Goal: Task Accomplishment & Management: Manage account settings

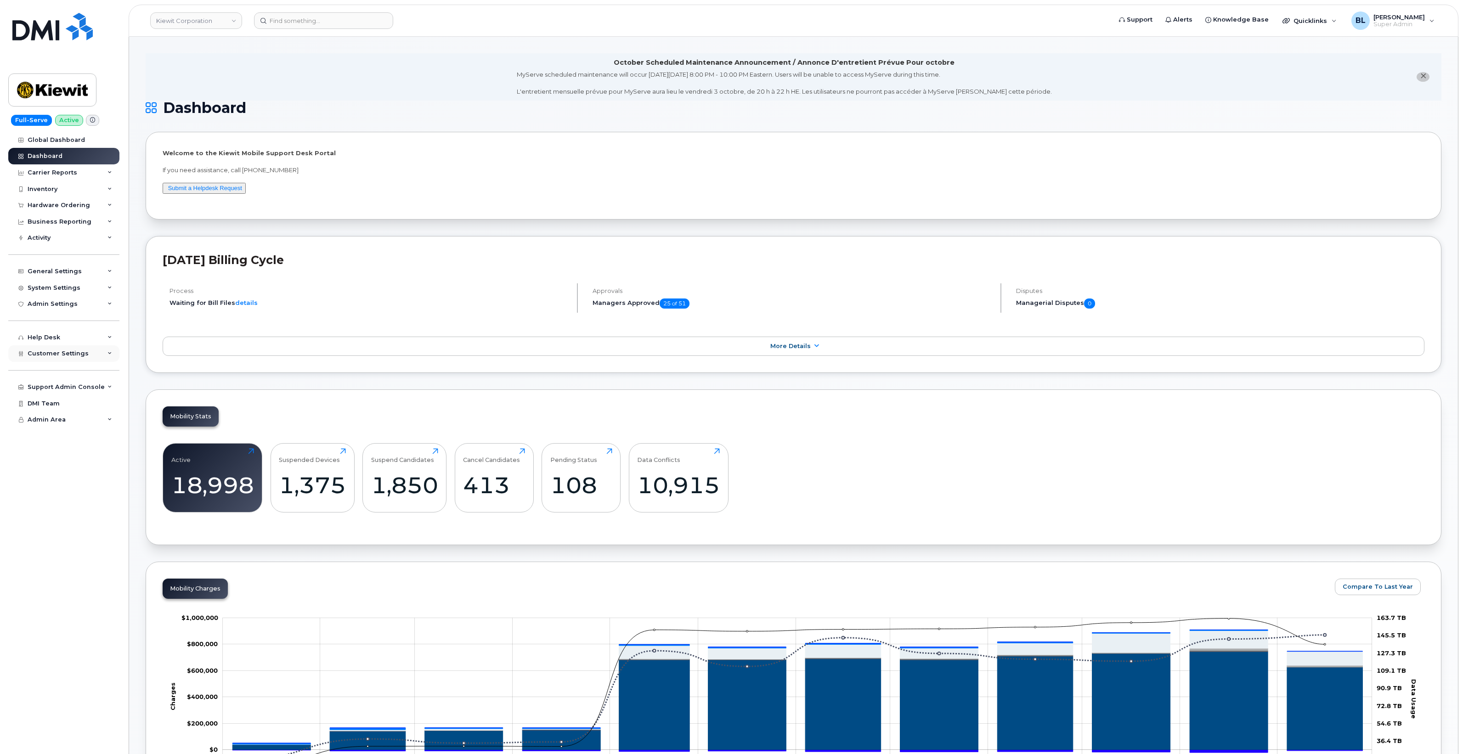
click at [82, 361] on div "Customer Settings" at bounding box center [63, 353] width 111 height 17
click at [72, 566] on div "Business Accounts" at bounding box center [63, 564] width 62 height 8
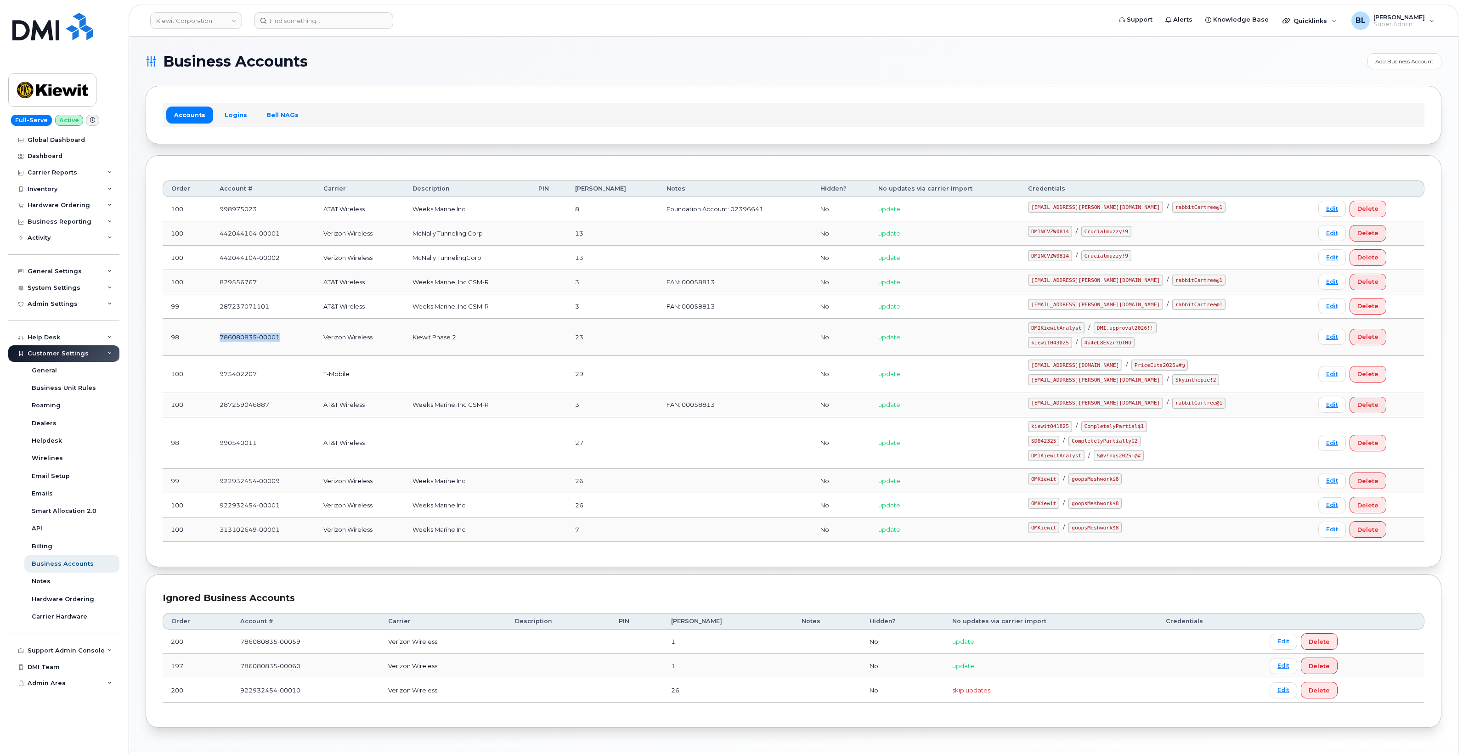
drag, startPoint x: 283, startPoint y: 334, endPoint x: 219, endPoint y: 340, distance: 64.6
click at [219, 340] on td "786080835-00001" at bounding box center [263, 337] width 104 height 37
copy td "786080835-00001"
drag, startPoint x: 1052, startPoint y: 333, endPoint x: 1108, endPoint y: 333, distance: 56.0
click at [1108, 333] on td "DMIKiewitAnalyst / DMI.approval2026!! kiewit043025 / 4u4eL8Ekzr?DTHU" at bounding box center [1165, 337] width 290 height 37
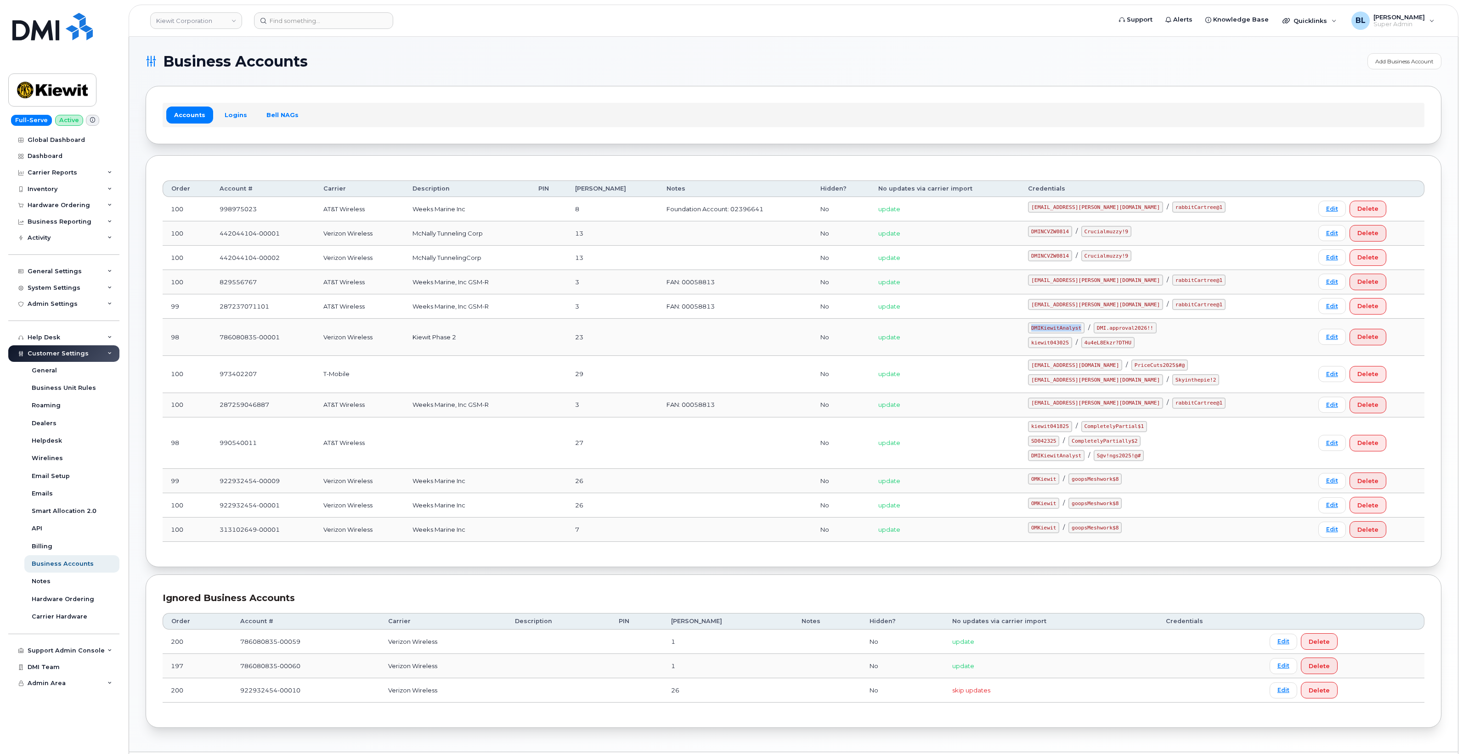
copy code "DMIKiewitAnalyst"
drag, startPoint x: 1120, startPoint y: 323, endPoint x: 1175, endPoint y: 329, distance: 55.0
click at [1175, 329] on td "DMIKiewitAnalyst / DMI.approval2026!! kiewit043025 / 4u4eL8Ekzr?DTHU" at bounding box center [1165, 337] width 290 height 37
copy code "DMI.approval2026!!"
drag, startPoint x: 1053, startPoint y: 343, endPoint x: 1095, endPoint y: 347, distance: 42.1
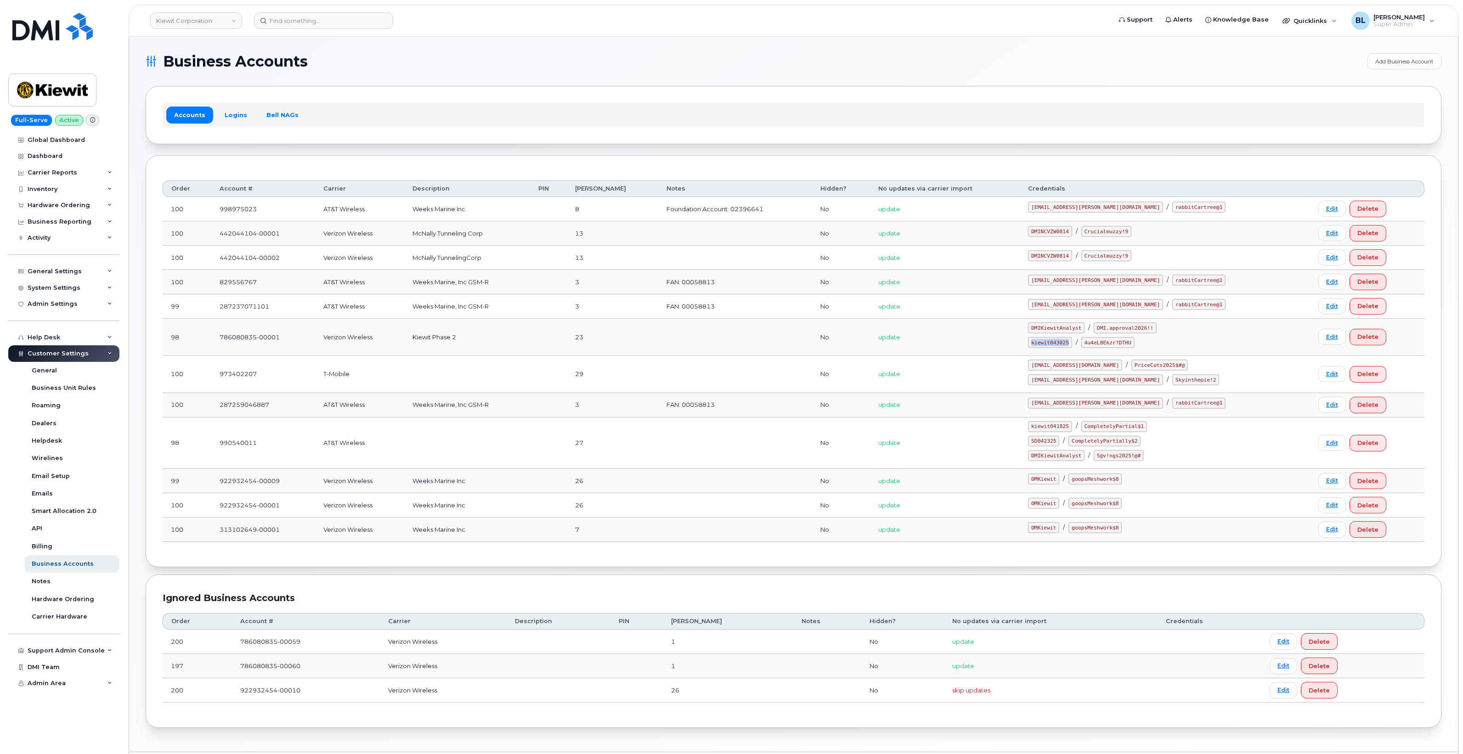
click at [1095, 347] on td "DMIKiewitAnalyst / DMI.approval2026!! kiewit043025 / 4u4eL8Ekzr?DTHU" at bounding box center [1165, 337] width 290 height 37
copy code "kiewit043025"
drag, startPoint x: 1109, startPoint y: 346, endPoint x: 1154, endPoint y: 348, distance: 45.1
click at [1135, 348] on code "4u4eL8Ekzr?DTHU" at bounding box center [1107, 342] width 53 height 11
copy code "4u4eL8Ekzr?DTHU"
